Goal: Information Seeking & Learning: Check status

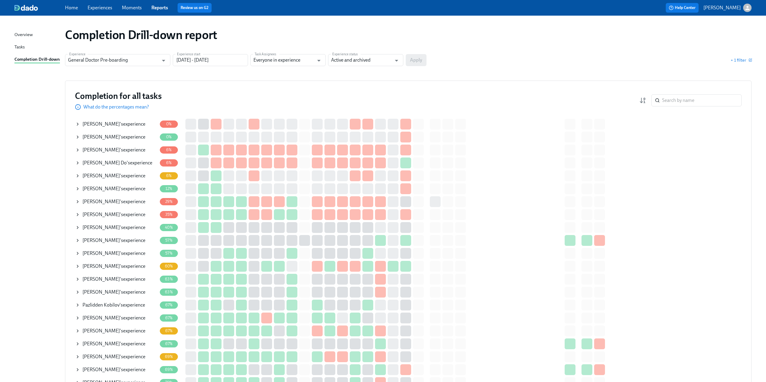
click at [77, 205] on div "Olivia Rampersaud 's experience" at bounding box center [116, 202] width 82 height 12
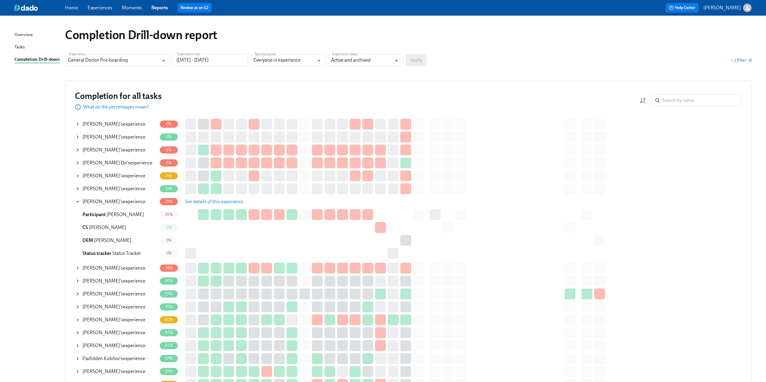
click at [201, 200] on span "See details of this experience" at bounding box center [214, 202] width 58 height 6
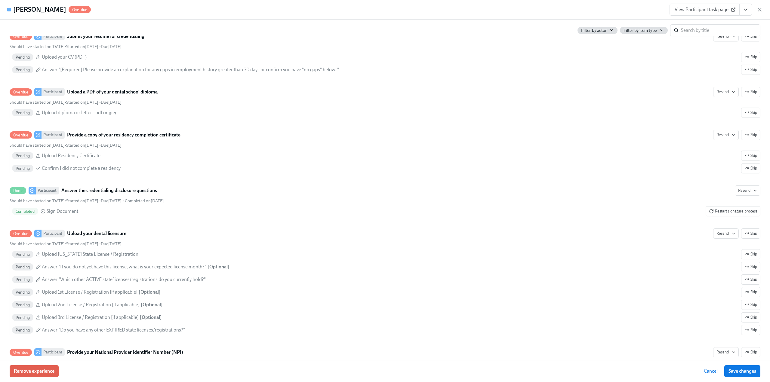
scroll to position [1023, 0]
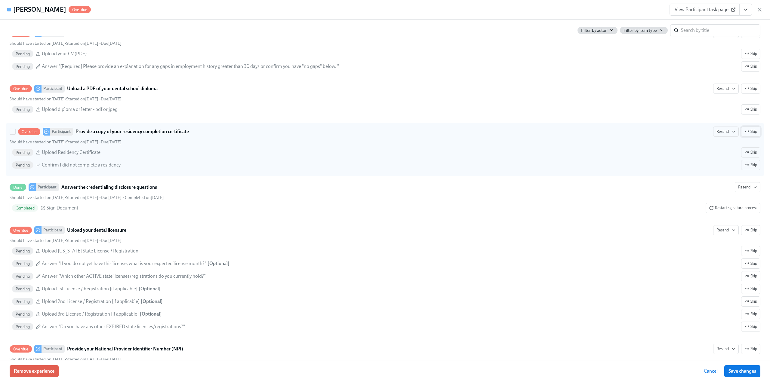
click at [745, 134] on icon "button" at bounding box center [747, 131] width 5 height 5
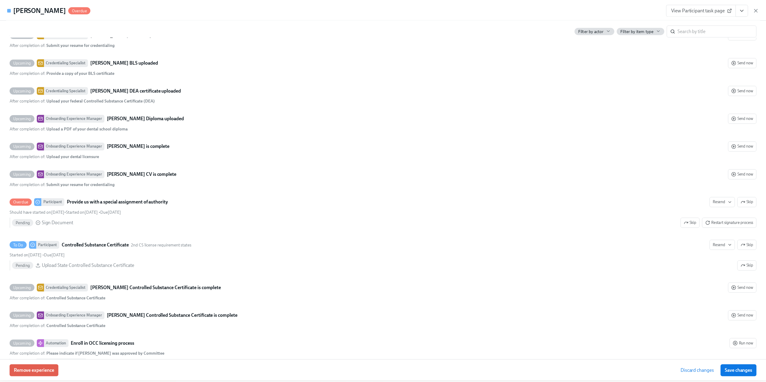
scroll to position [1655, 0]
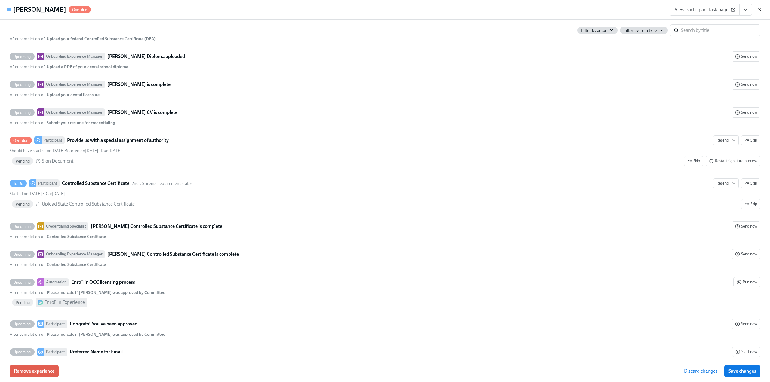
click at [759, 8] on icon "button" at bounding box center [760, 10] width 6 height 6
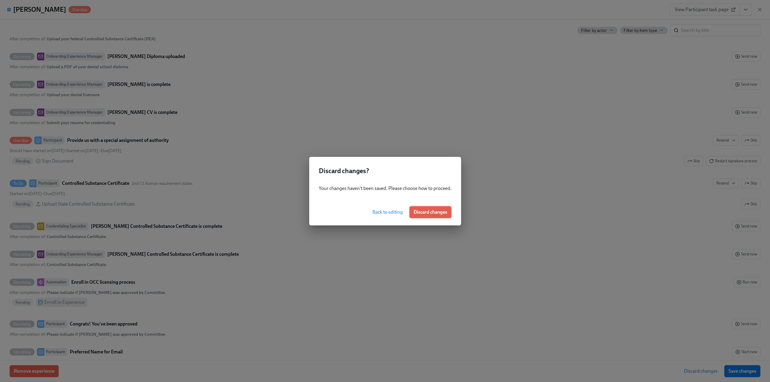
click at [438, 214] on span "Discard changes" at bounding box center [431, 212] width 34 height 6
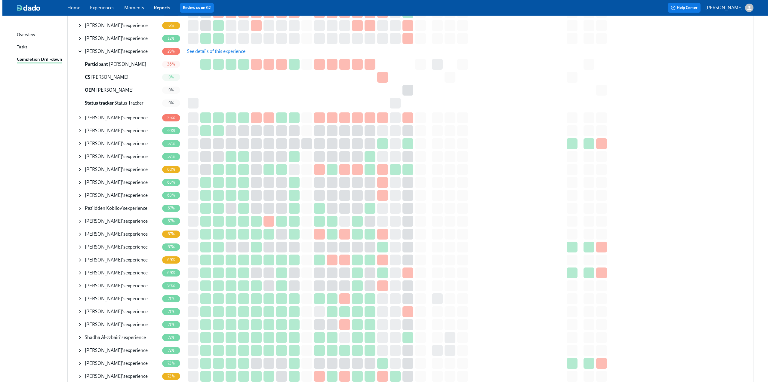
scroll to position [181, 0]
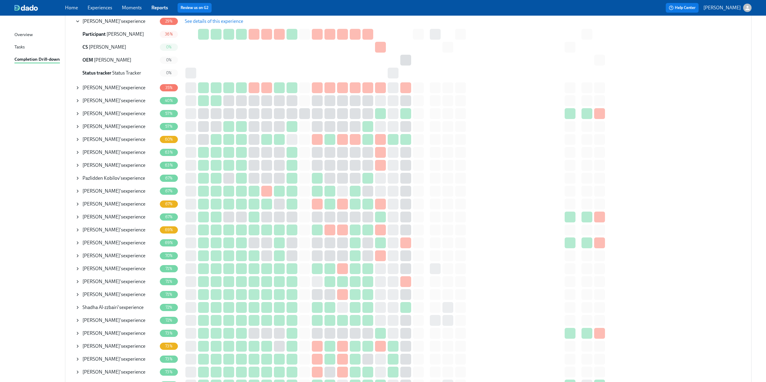
click at [77, 191] on icon at bounding box center [77, 191] width 5 height 5
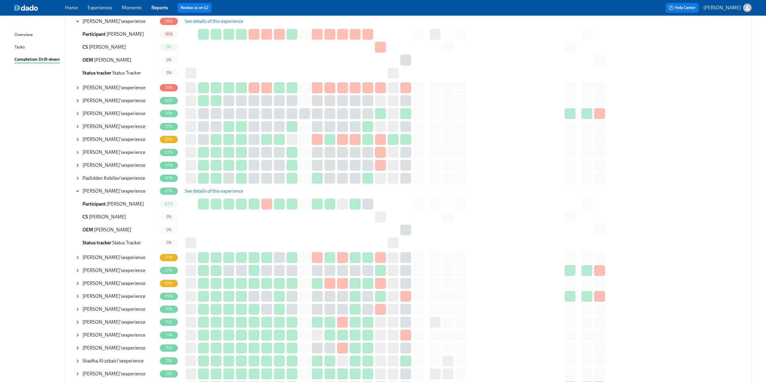
click at [204, 186] on button "See details of this experience" at bounding box center [214, 191] width 67 height 12
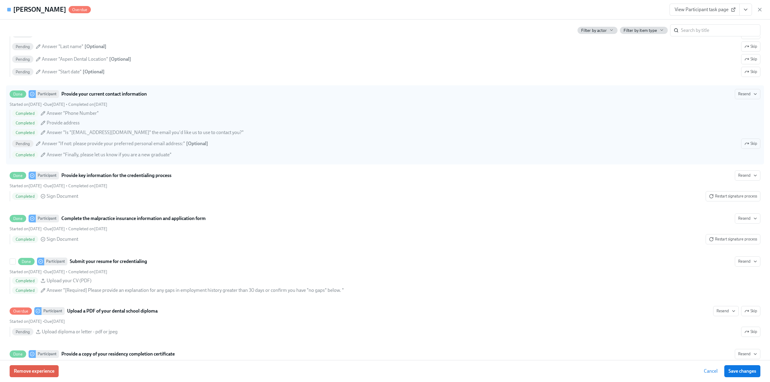
scroll to position [662, 0]
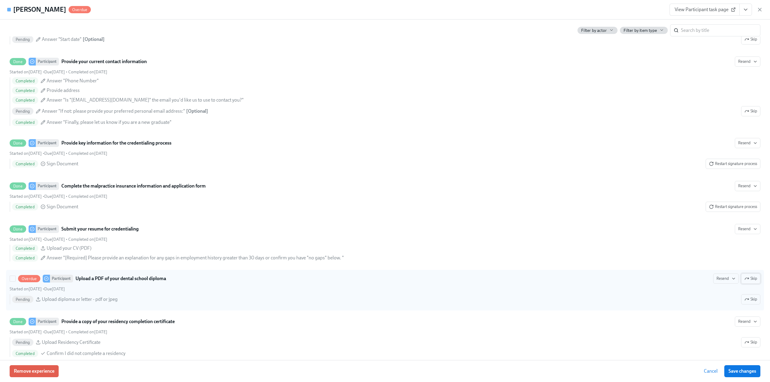
click at [745, 280] on icon "button" at bounding box center [747, 279] width 5 height 5
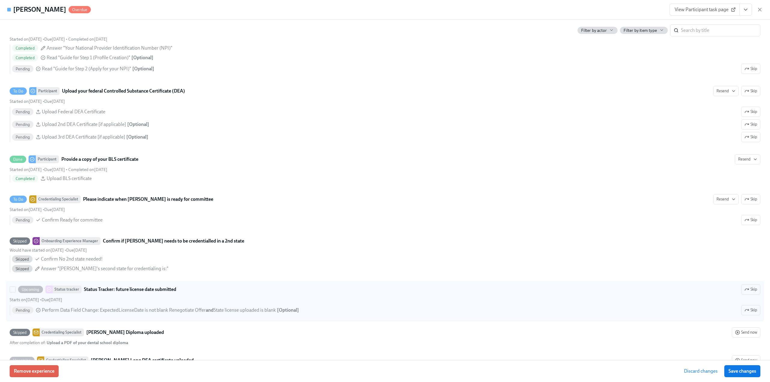
scroll to position [1174, 0]
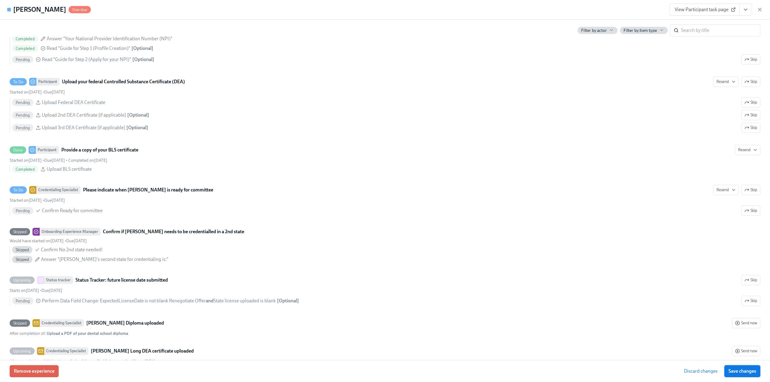
click at [743, 369] on span "Save changes" at bounding box center [743, 372] width 28 height 6
